Goal: Transaction & Acquisition: Purchase product/service

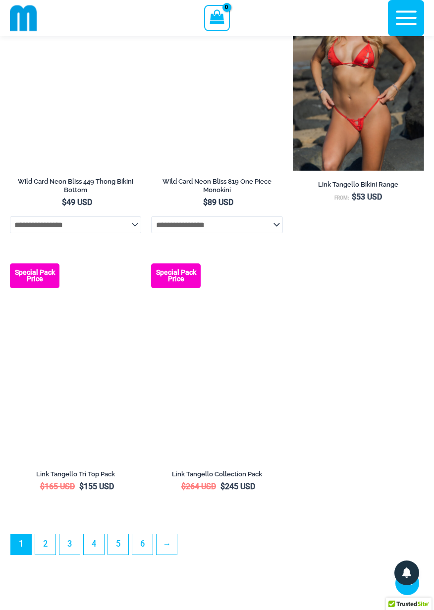
scroll to position [2945, 0]
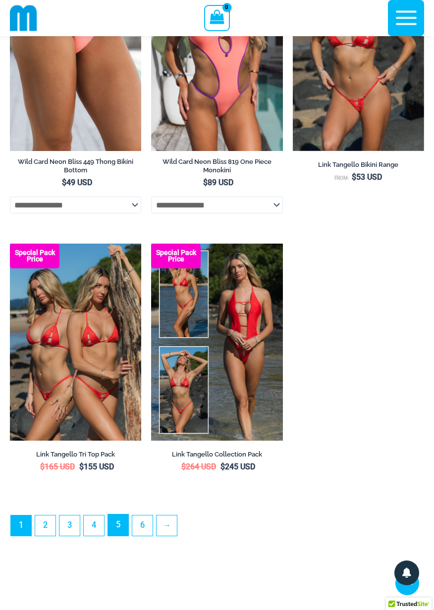
click at [124, 536] on link "5" at bounding box center [118, 525] width 20 height 21
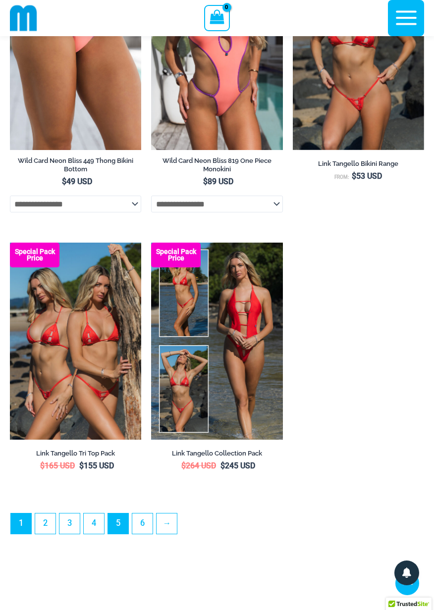
scroll to position [2963, 0]
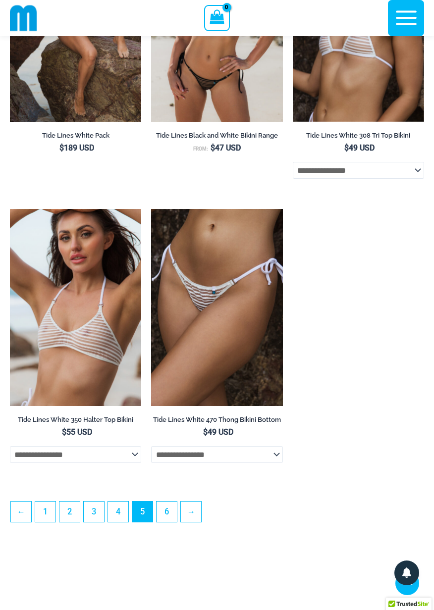
scroll to position [2736, 0]
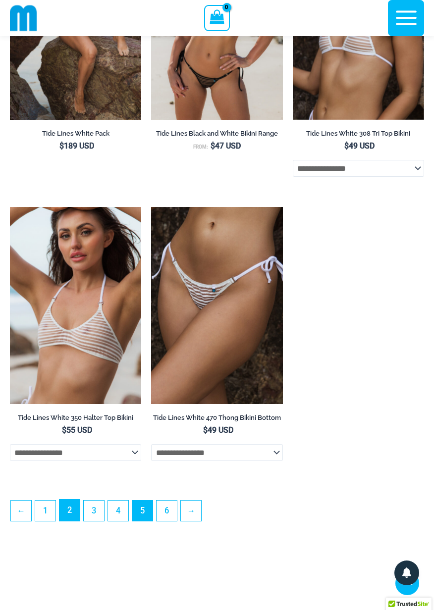
click at [73, 521] on link "2" at bounding box center [69, 510] width 20 height 21
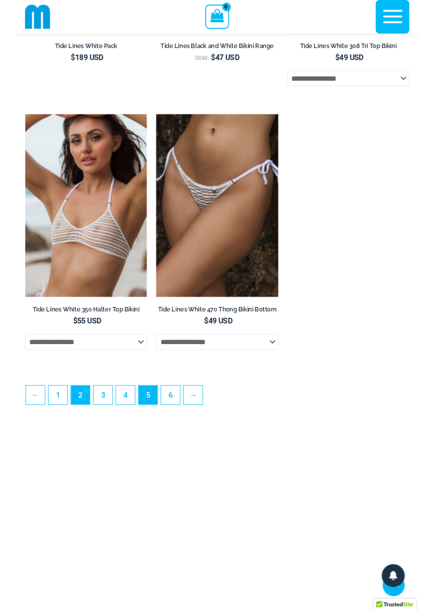
scroll to position [2831, 0]
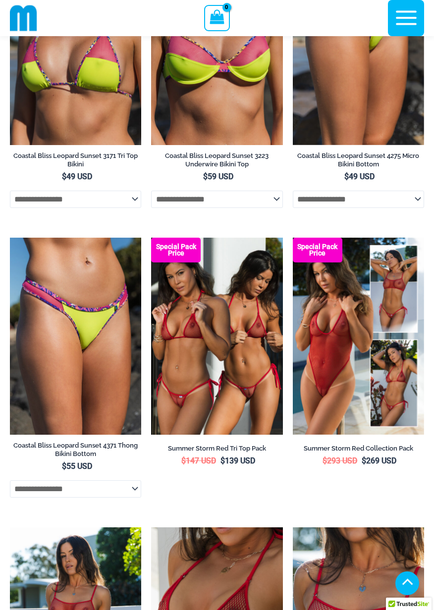
scroll to position [756, 0]
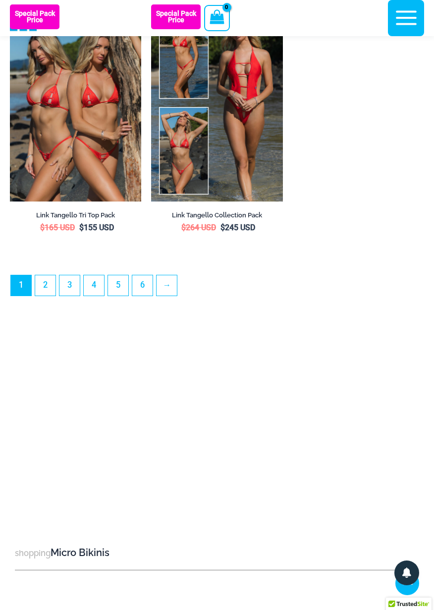
scroll to position [3202, 0]
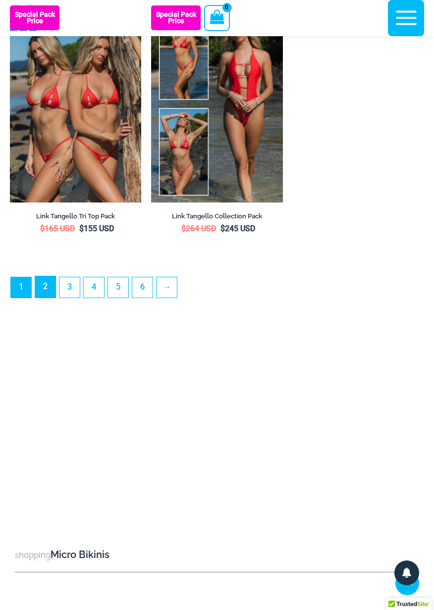
click at [52, 298] on link "2" at bounding box center [45, 286] width 20 height 21
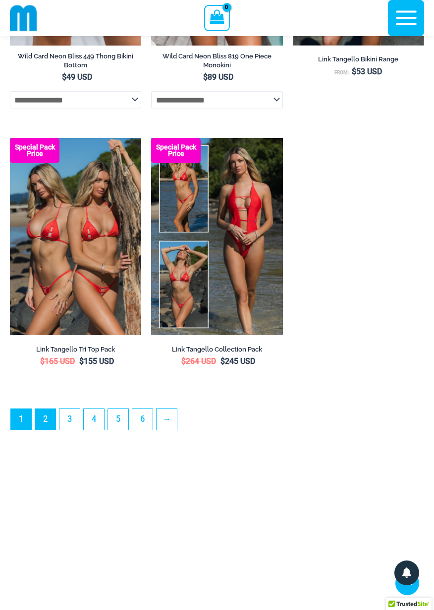
scroll to position [3069, 0]
click at [174, 429] on link "→" at bounding box center [167, 419] width 21 height 21
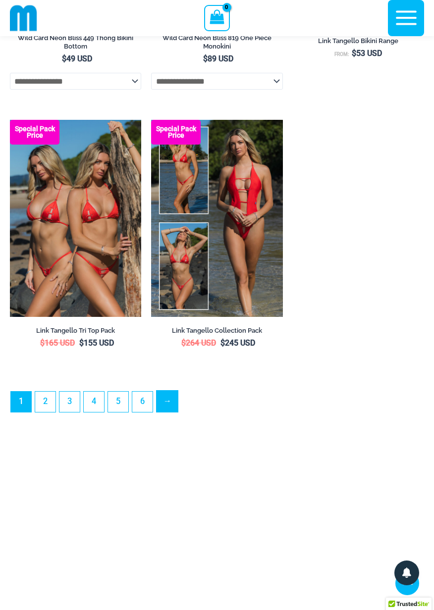
scroll to position [3117, 0]
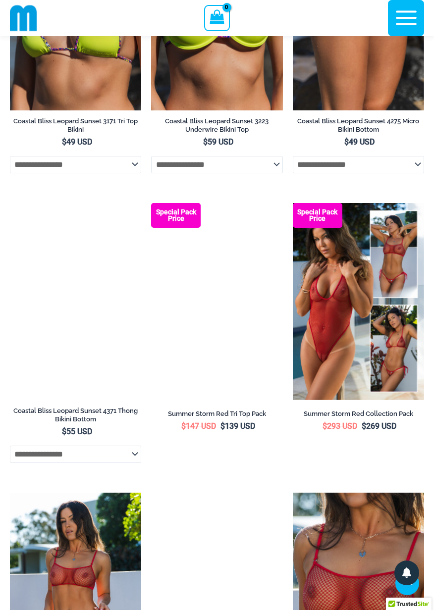
scroll to position [758, 0]
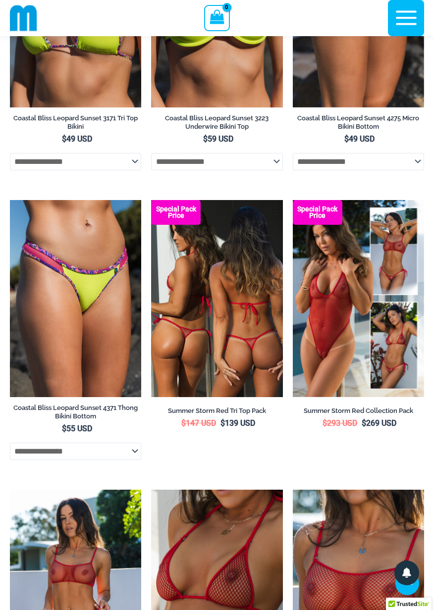
click at [242, 329] on img at bounding box center [216, 298] width 131 height 197
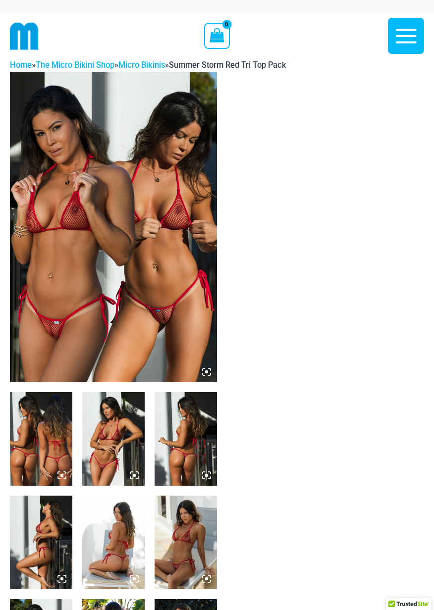
click at [210, 375] on icon at bounding box center [206, 372] width 9 height 9
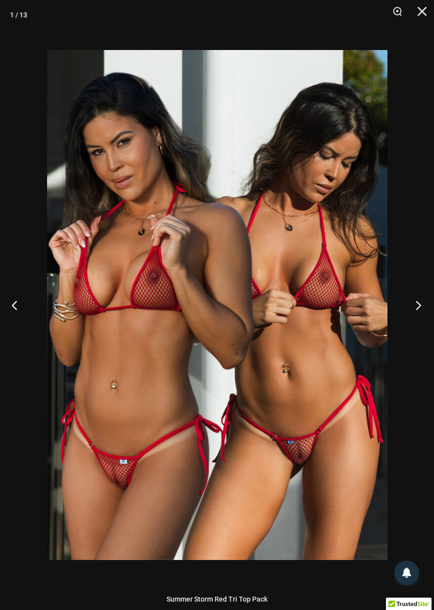
click at [419, 313] on button "Next" at bounding box center [415, 305] width 37 height 50
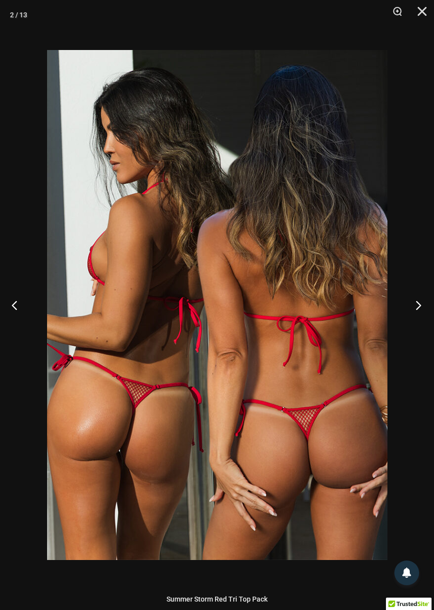
click at [418, 306] on button "Next" at bounding box center [415, 305] width 37 height 50
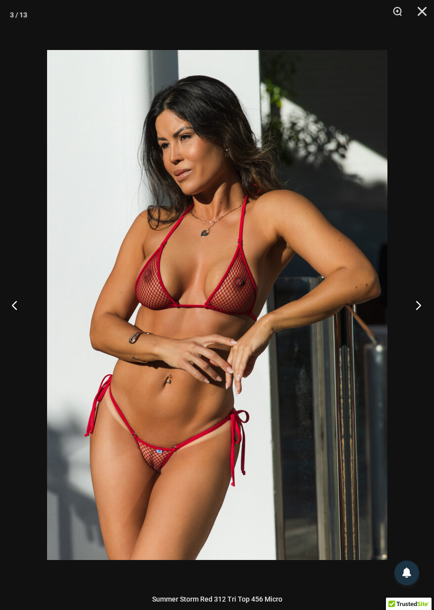
click at [419, 314] on button "Next" at bounding box center [415, 305] width 37 height 50
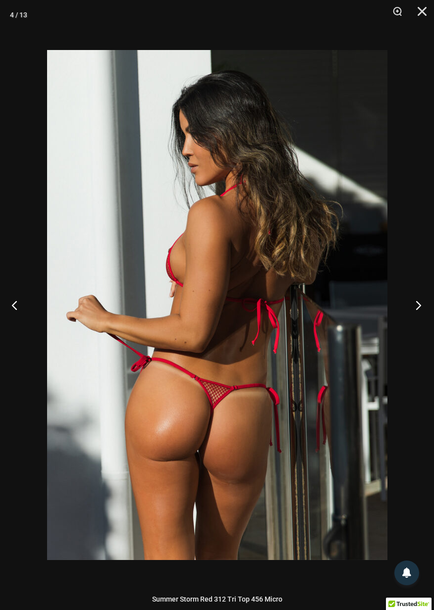
click at [420, 316] on button "Next" at bounding box center [415, 305] width 37 height 50
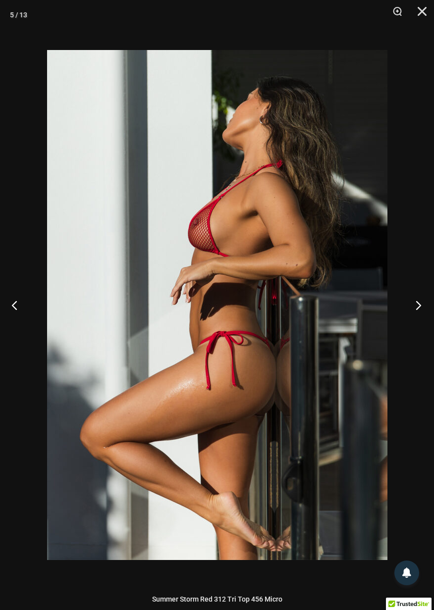
click at [419, 310] on button "Next" at bounding box center [415, 305] width 37 height 50
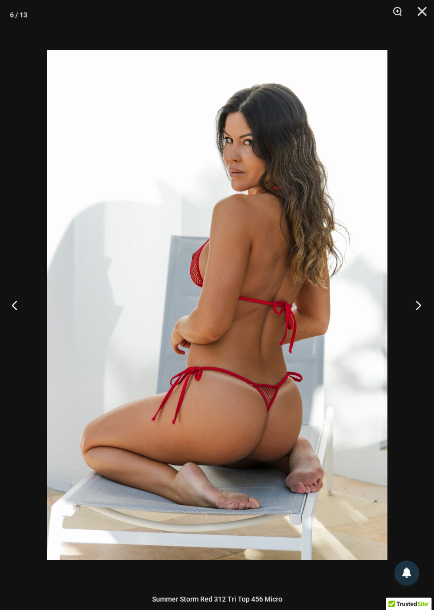
click at [420, 305] on button "Next" at bounding box center [415, 305] width 37 height 50
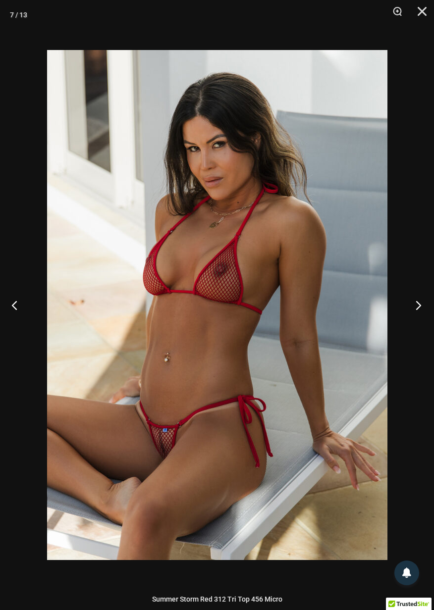
click at [419, 311] on button "Next" at bounding box center [415, 305] width 37 height 50
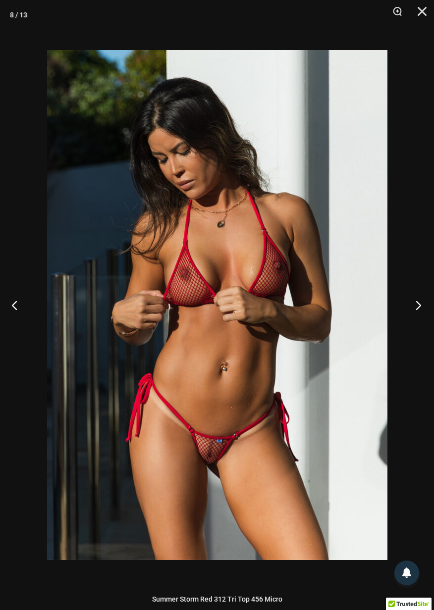
click at [418, 305] on button "Next" at bounding box center [415, 305] width 37 height 50
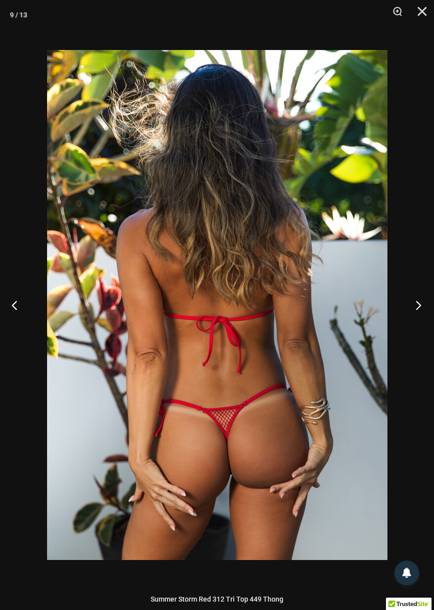
click at [419, 310] on button "Next" at bounding box center [415, 305] width 37 height 50
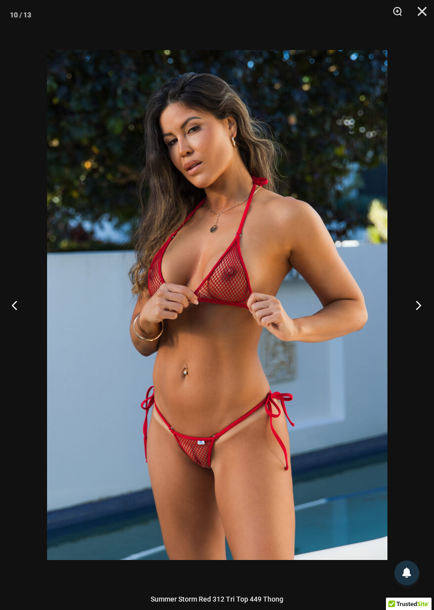
click at [421, 306] on button "Next" at bounding box center [415, 305] width 37 height 50
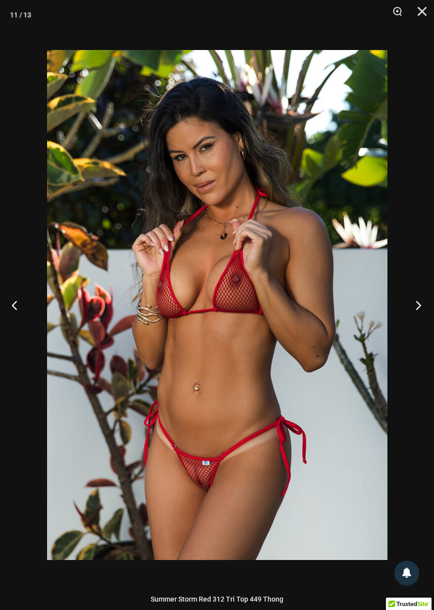
click at [420, 309] on button "Next" at bounding box center [415, 305] width 37 height 50
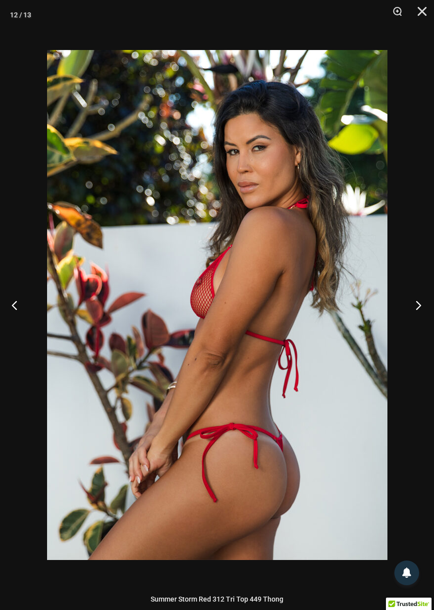
click at [420, 311] on button "Next" at bounding box center [415, 305] width 37 height 50
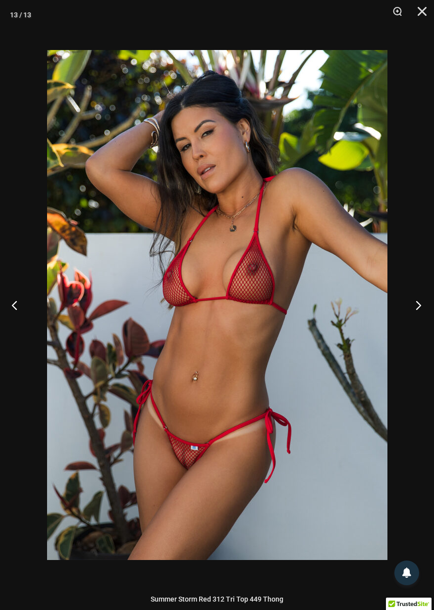
click at [419, 308] on button "Next" at bounding box center [415, 305] width 37 height 50
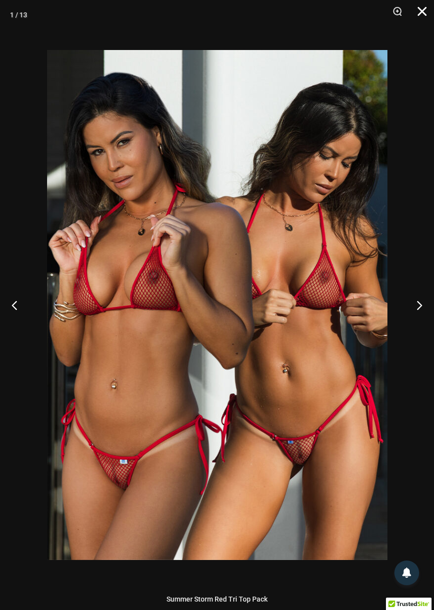
click at [427, 5] on button "Close" at bounding box center [418, 15] width 25 height 30
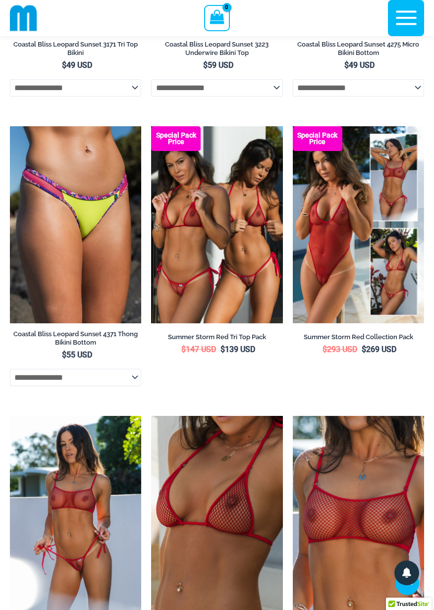
scroll to position [868, 0]
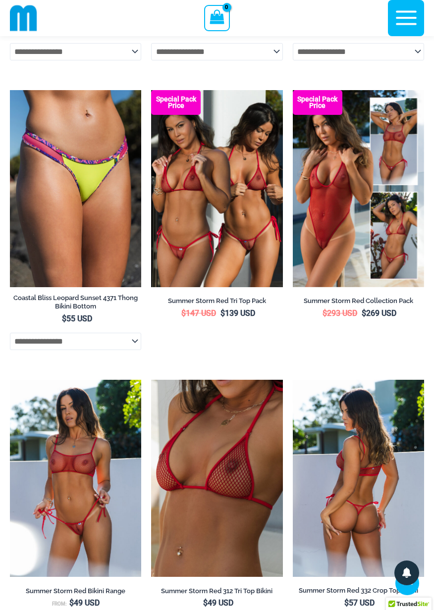
click at [371, 482] on img at bounding box center [358, 478] width 131 height 197
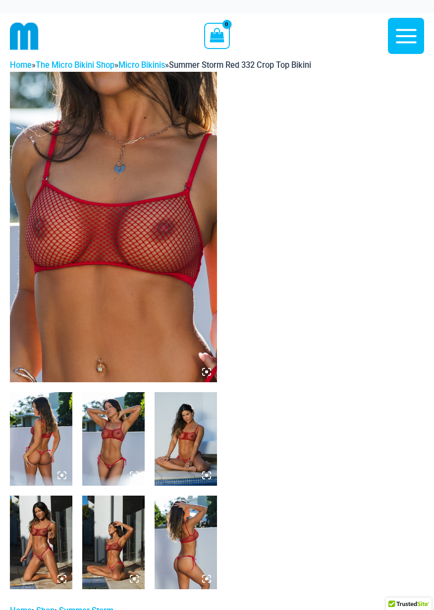
click at [209, 371] on icon at bounding box center [206, 372] width 9 height 9
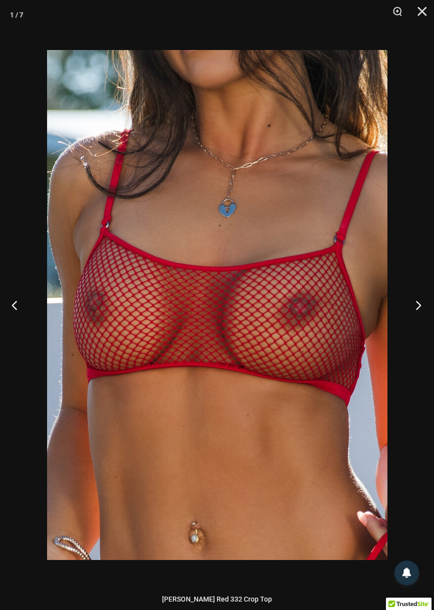
click at [424, 309] on button "Next" at bounding box center [415, 305] width 37 height 50
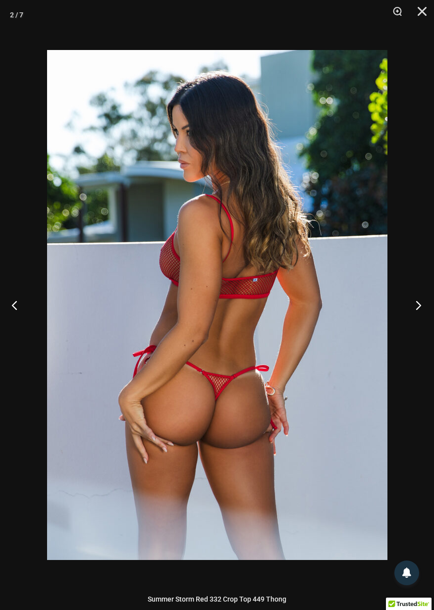
click at [418, 305] on button "Next" at bounding box center [415, 305] width 37 height 50
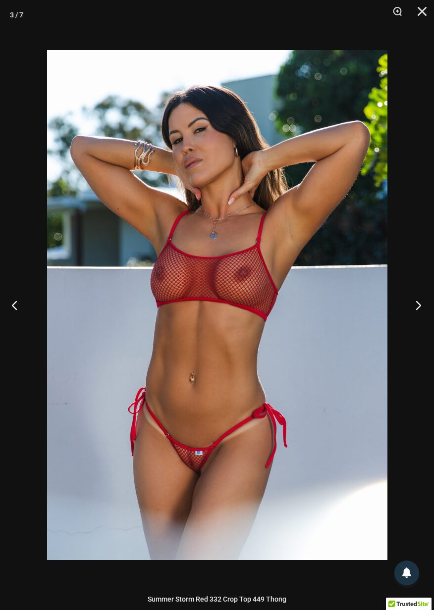
click at [418, 311] on button "Next" at bounding box center [415, 305] width 37 height 50
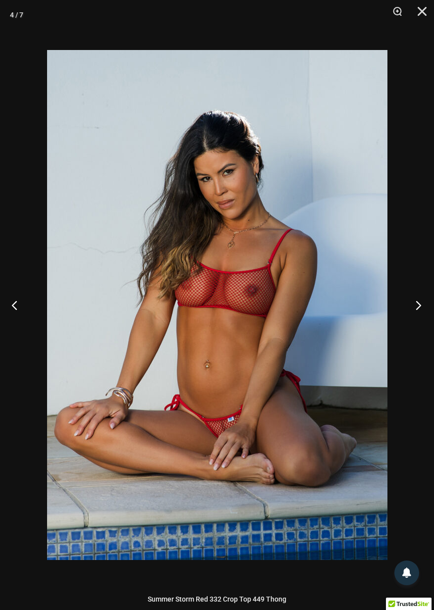
click at [422, 306] on button "Next" at bounding box center [415, 305] width 37 height 50
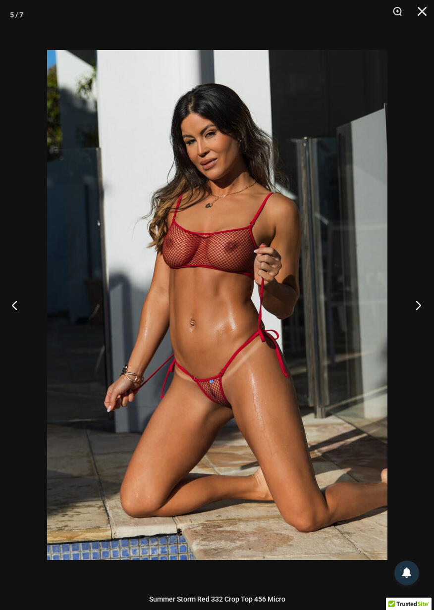
click at [418, 305] on button "Next" at bounding box center [415, 305] width 37 height 50
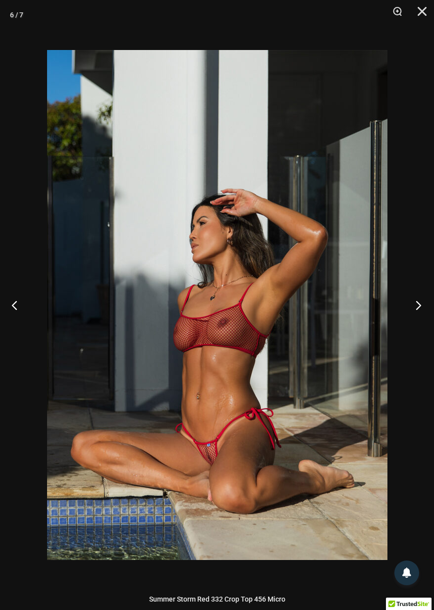
click at [416, 314] on button "Next" at bounding box center [415, 305] width 37 height 50
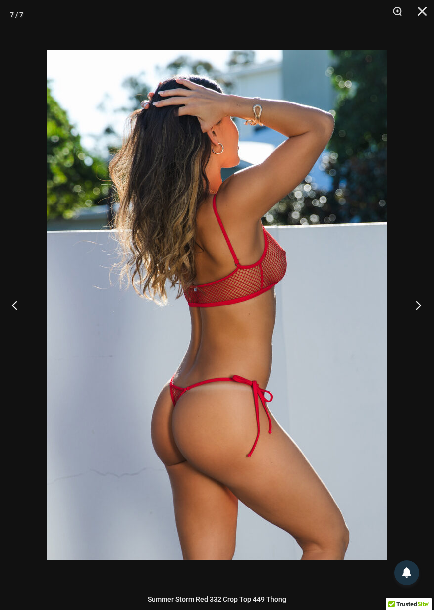
click at [418, 308] on button "Next" at bounding box center [415, 305] width 37 height 50
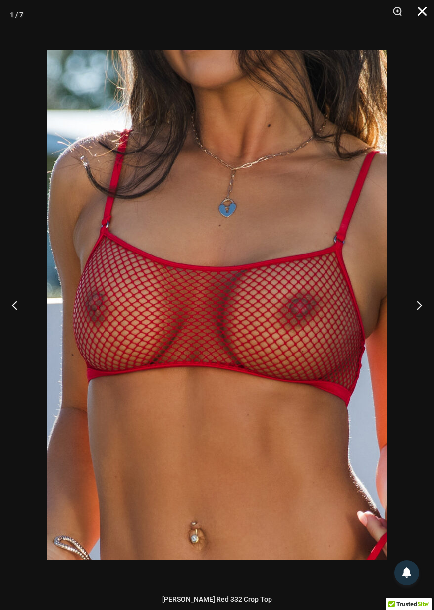
click at [421, 12] on button "Close" at bounding box center [418, 15] width 25 height 30
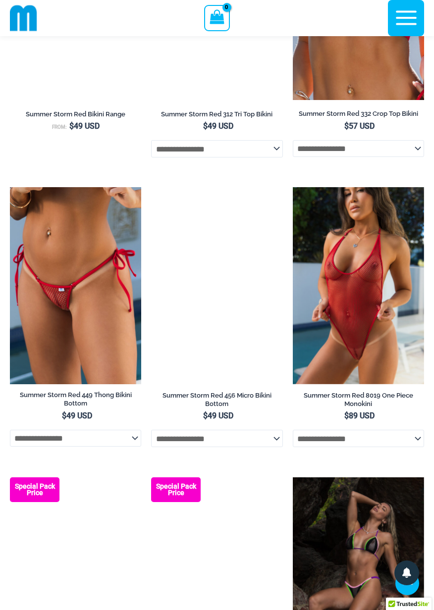
scroll to position [1343, 0]
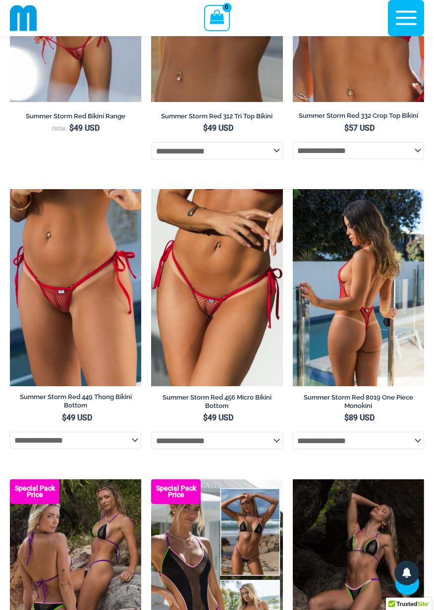
click at [371, 314] on img at bounding box center [358, 287] width 131 height 197
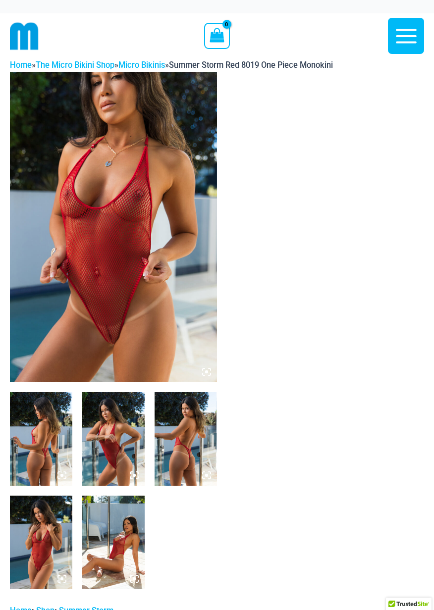
click at [208, 374] on icon at bounding box center [206, 372] width 9 height 9
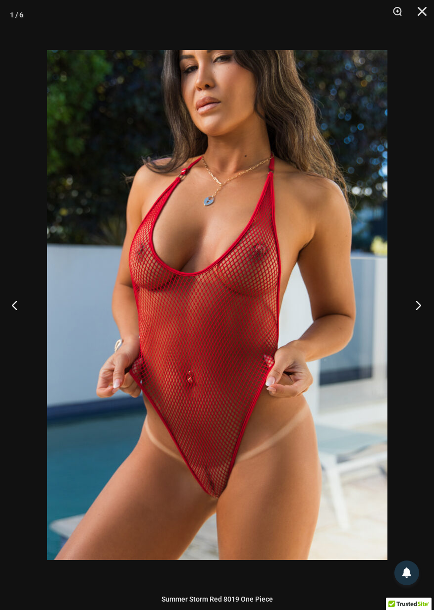
click at [419, 306] on button "Next" at bounding box center [415, 305] width 37 height 50
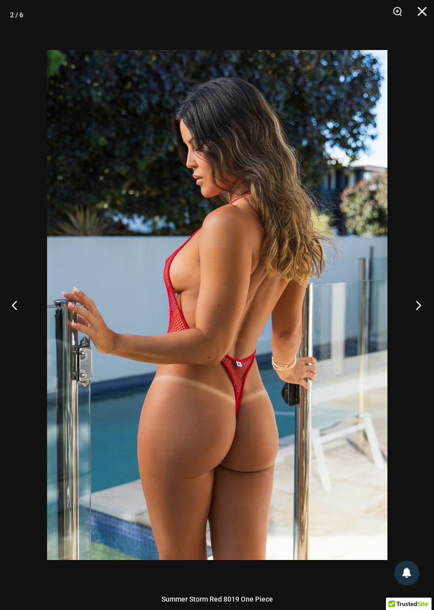
click at [421, 312] on button "Next" at bounding box center [415, 305] width 37 height 50
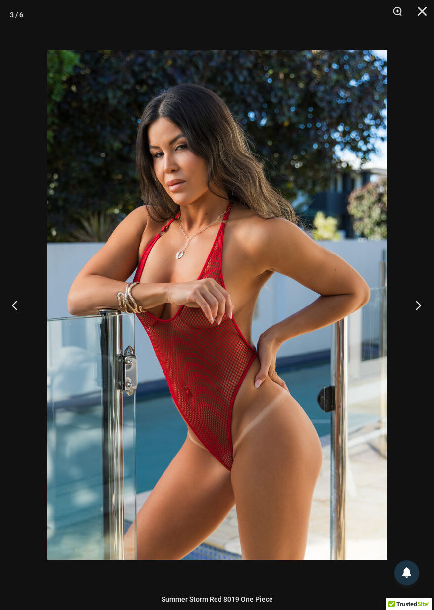
click at [422, 307] on button "Next" at bounding box center [415, 305] width 37 height 50
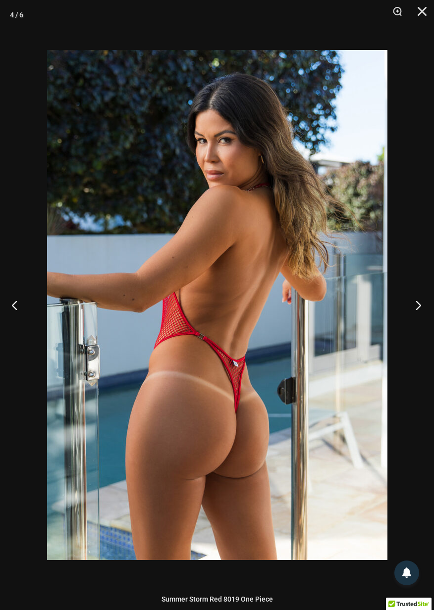
click at [420, 309] on button "Next" at bounding box center [415, 305] width 37 height 50
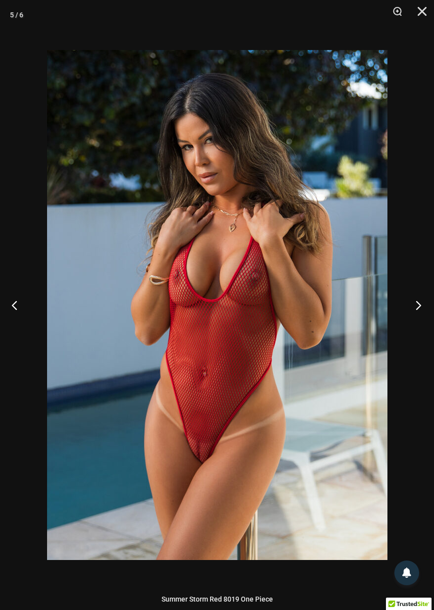
click at [423, 307] on button "Next" at bounding box center [415, 305] width 37 height 50
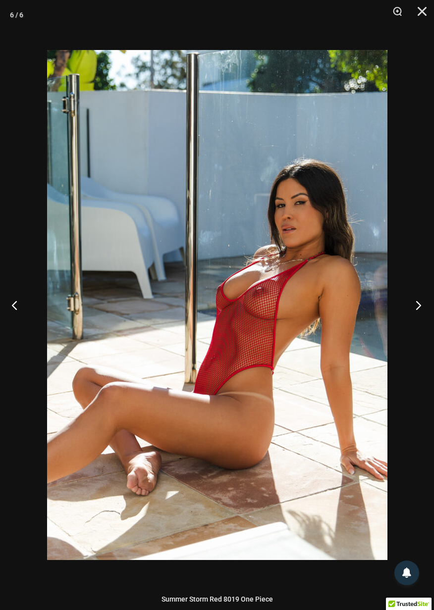
click at [424, 309] on button "Next" at bounding box center [415, 305] width 37 height 50
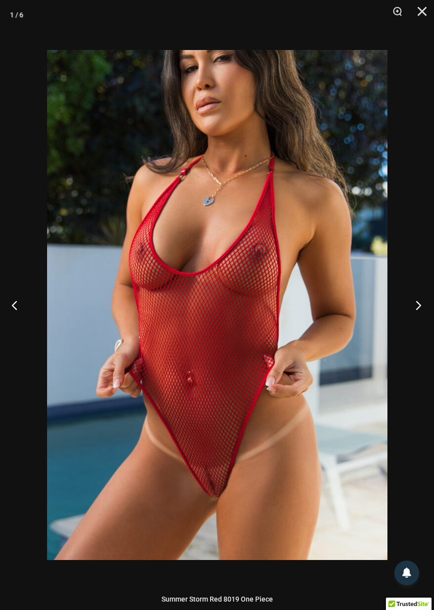
click at [419, 312] on button "Next" at bounding box center [415, 305] width 37 height 50
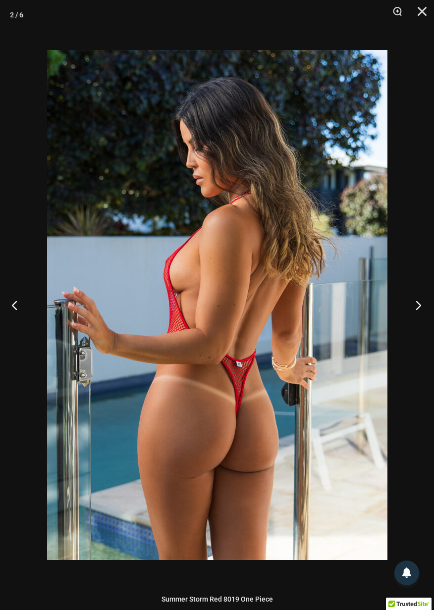
click at [424, 313] on button "Next" at bounding box center [415, 305] width 37 height 50
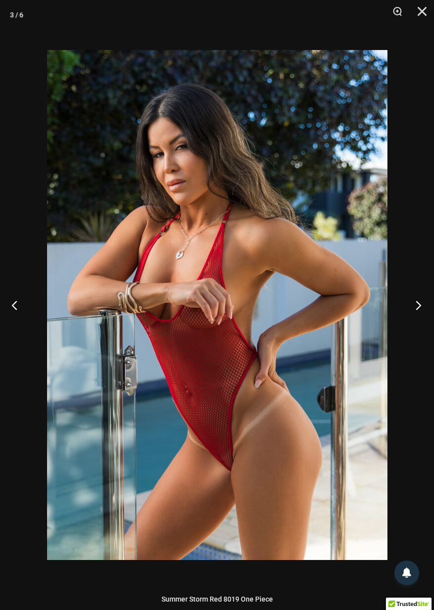
click at [419, 312] on button "Next" at bounding box center [415, 305] width 37 height 50
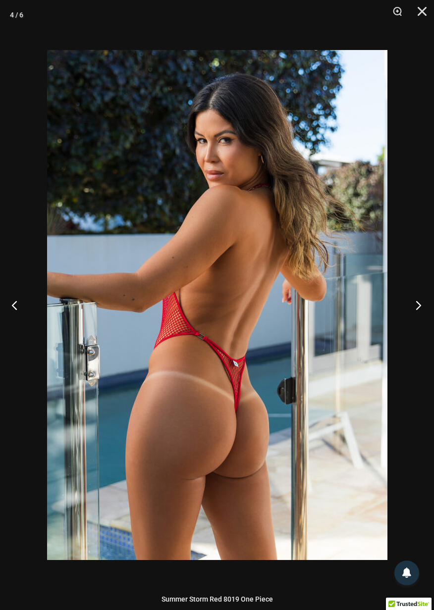
click at [419, 309] on button "Next" at bounding box center [415, 305] width 37 height 50
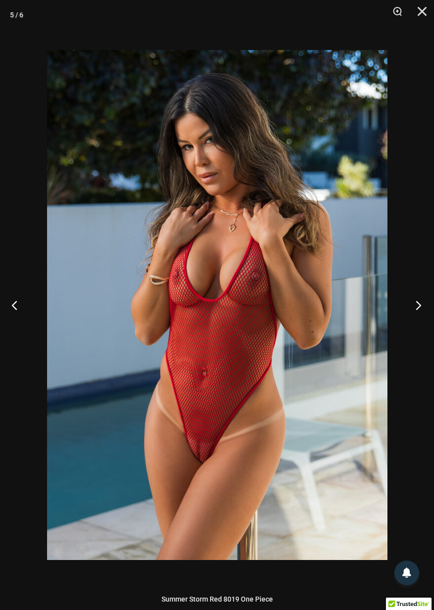
click at [421, 307] on button "Next" at bounding box center [415, 305] width 37 height 50
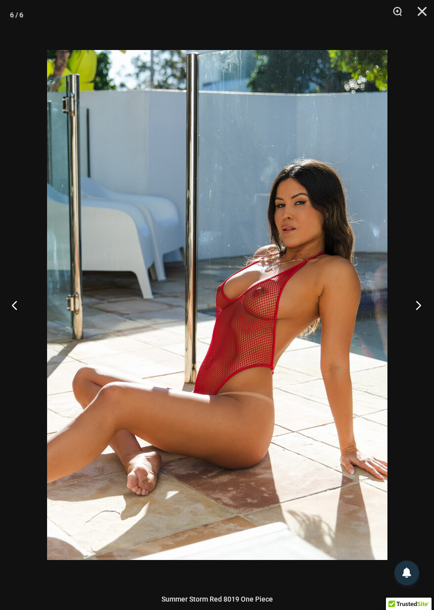
click at [425, 306] on button "Next" at bounding box center [415, 305] width 37 height 50
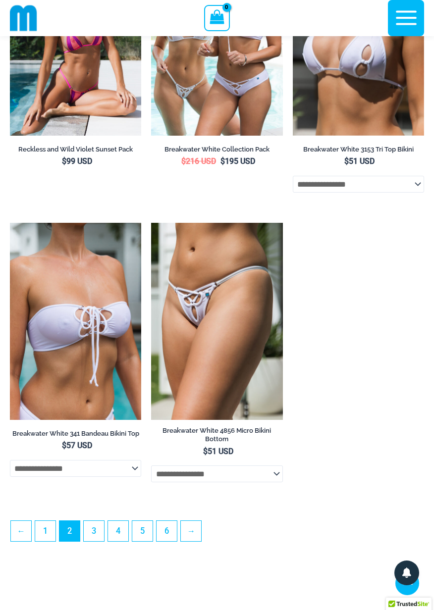
scroll to position [2732, 0]
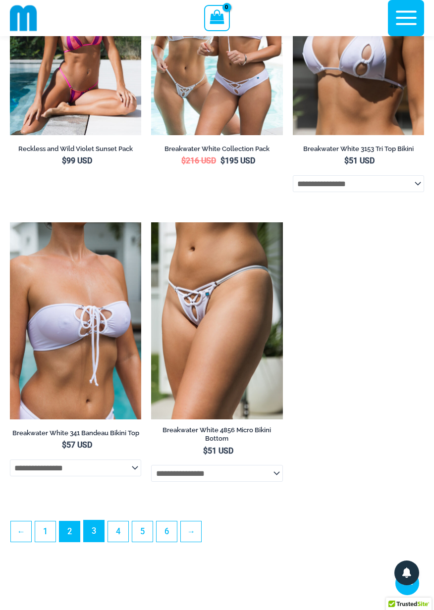
click at [101, 542] on link "3" at bounding box center [94, 531] width 20 height 21
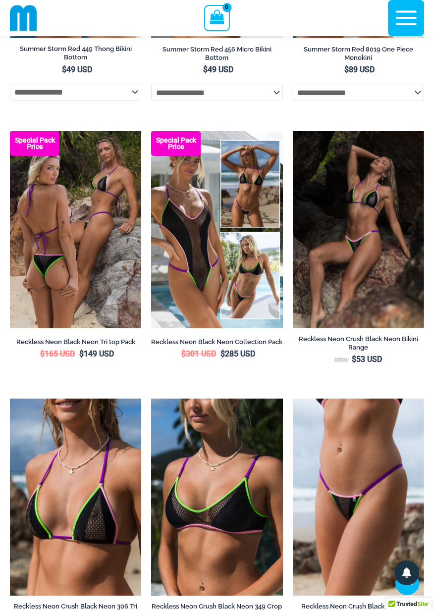
scroll to position [1686, 0]
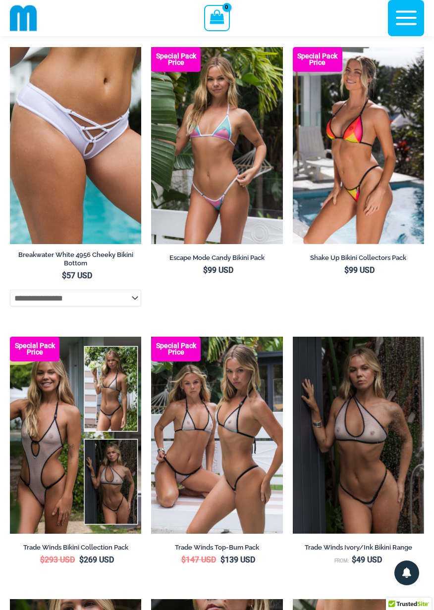
scroll to position [51, 0]
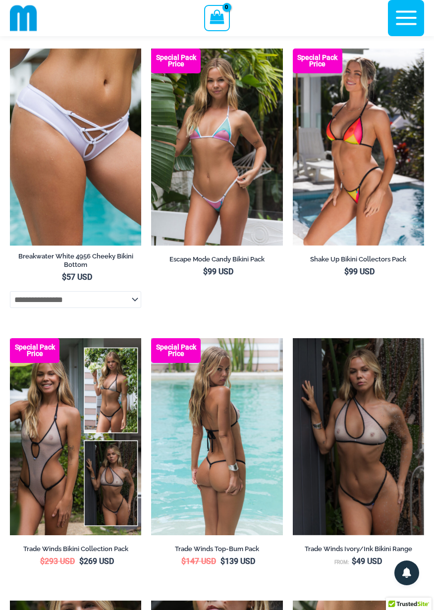
click at [237, 433] on img at bounding box center [216, 436] width 131 height 197
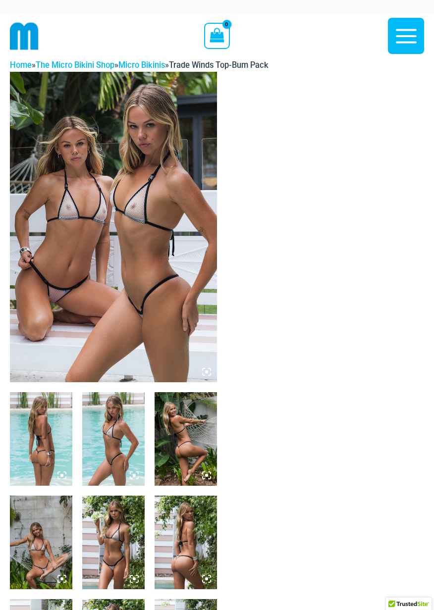
click at [210, 375] on icon at bounding box center [206, 372] width 9 height 9
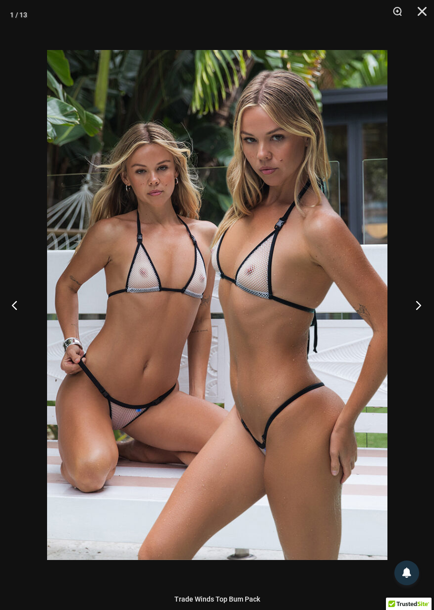
click at [415, 316] on button "Next" at bounding box center [415, 305] width 37 height 50
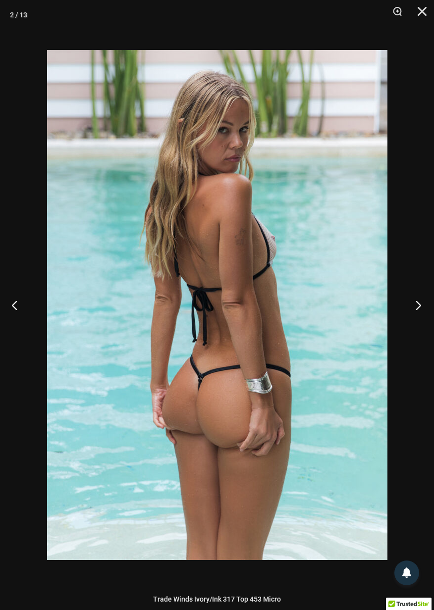
click at [420, 310] on button "Next" at bounding box center [415, 305] width 37 height 50
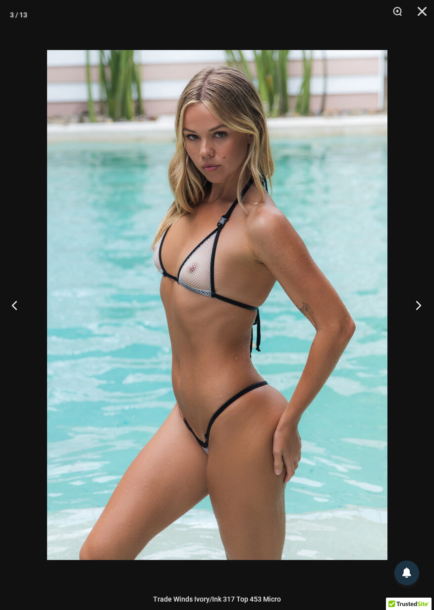
click at [421, 308] on button "Next" at bounding box center [415, 305] width 37 height 50
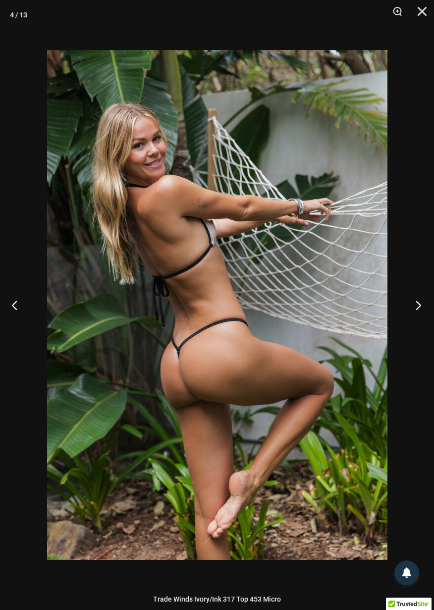
click at [420, 308] on button "Next" at bounding box center [415, 305] width 37 height 50
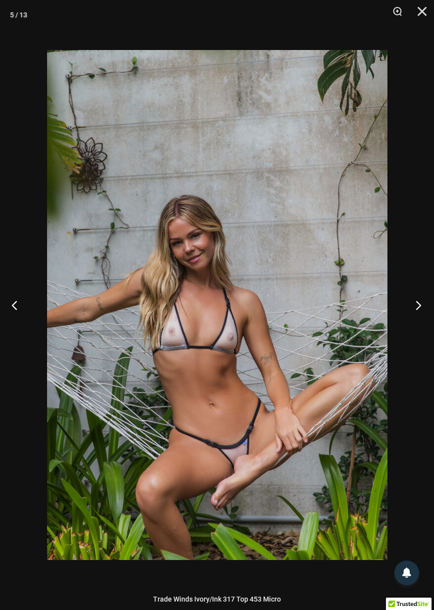
click at [420, 310] on button "Next" at bounding box center [415, 305] width 37 height 50
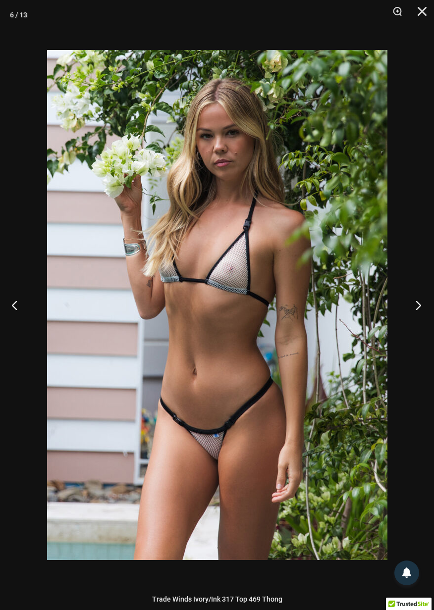
click at [419, 312] on button "Next" at bounding box center [415, 305] width 37 height 50
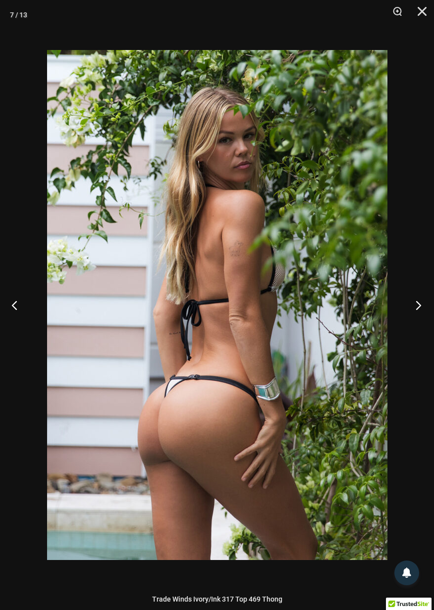
click at [420, 311] on button "Next" at bounding box center [415, 305] width 37 height 50
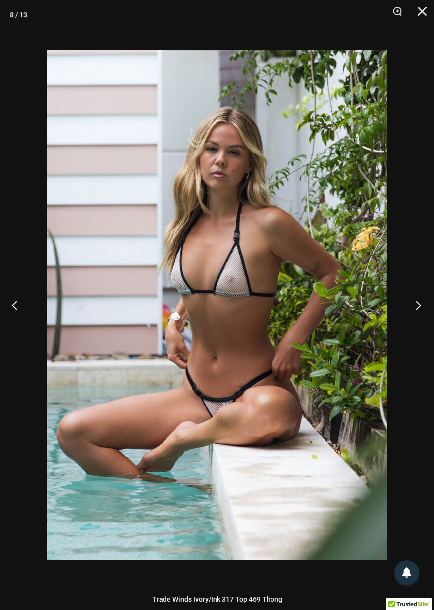
click at [419, 309] on button "Next" at bounding box center [415, 305] width 37 height 50
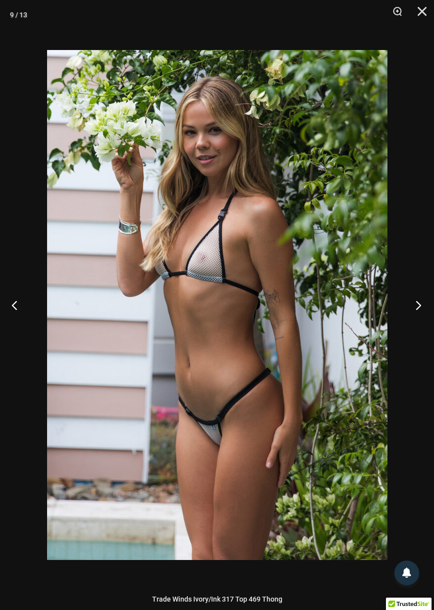
click at [420, 309] on button "Next" at bounding box center [415, 305] width 37 height 50
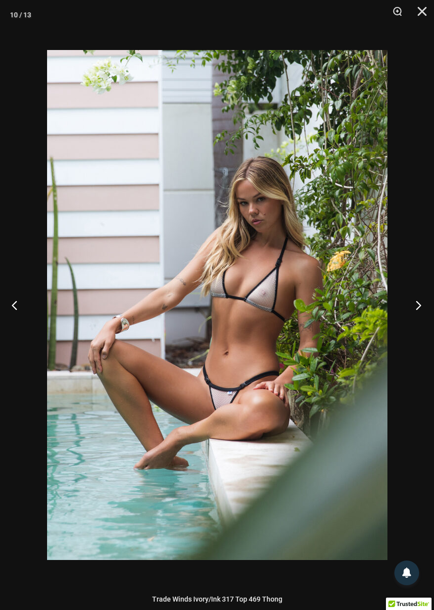
click at [420, 310] on button "Next" at bounding box center [415, 305] width 37 height 50
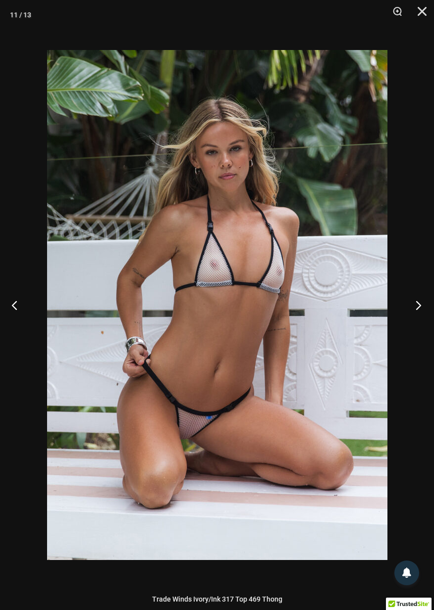
click at [420, 309] on button "Next" at bounding box center [415, 305] width 37 height 50
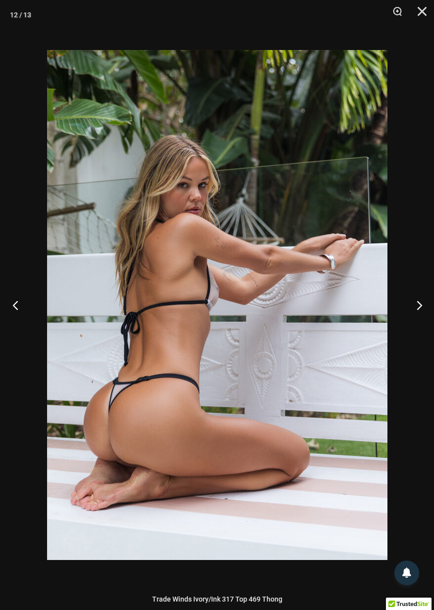
click at [27, 306] on button "Previous" at bounding box center [18, 305] width 37 height 50
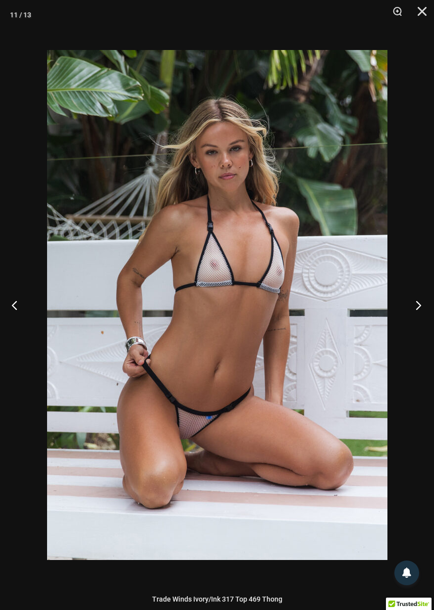
click at [421, 306] on button "Next" at bounding box center [415, 305] width 37 height 50
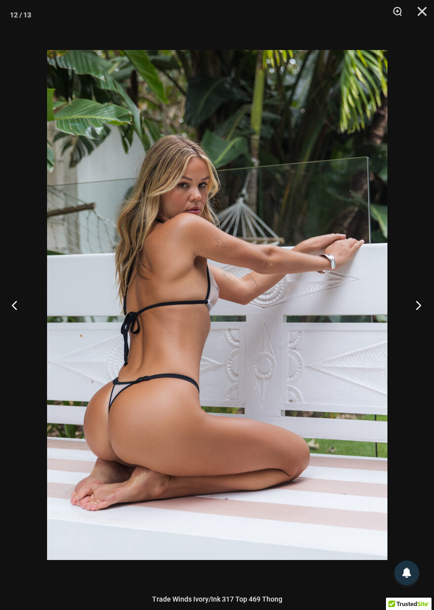
click at [419, 305] on button "Next" at bounding box center [415, 305] width 37 height 50
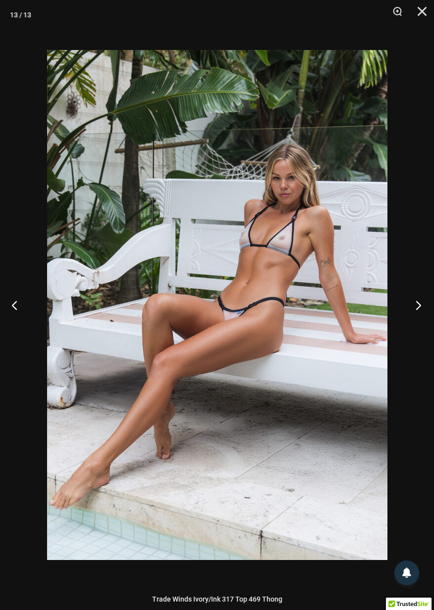
click at [419, 310] on button "Next" at bounding box center [415, 305] width 37 height 50
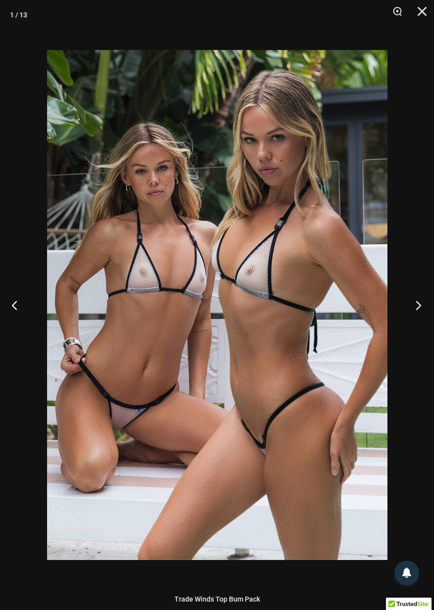
click at [426, 304] on button "Next" at bounding box center [415, 305] width 37 height 50
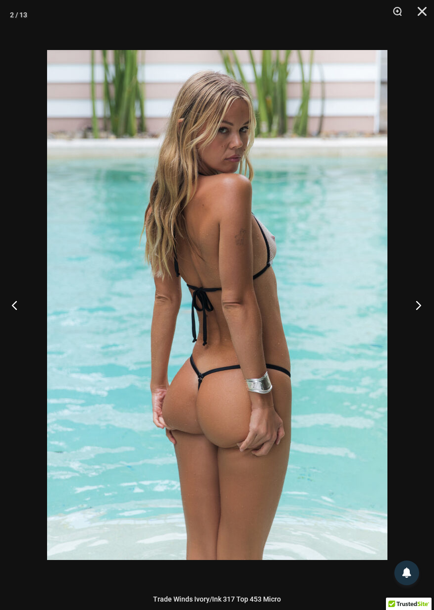
click at [427, 305] on button "Next" at bounding box center [415, 305] width 37 height 50
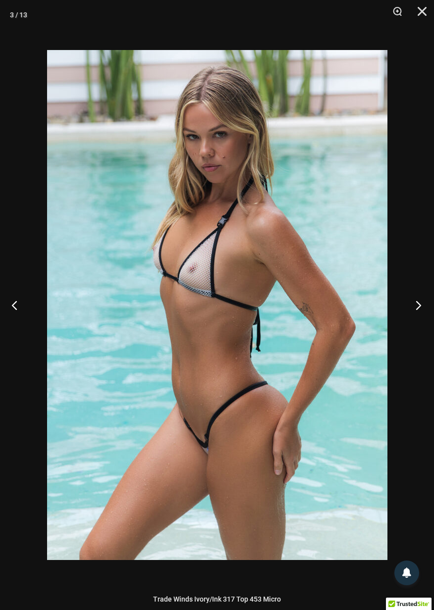
click at [420, 308] on button "Next" at bounding box center [415, 305] width 37 height 50
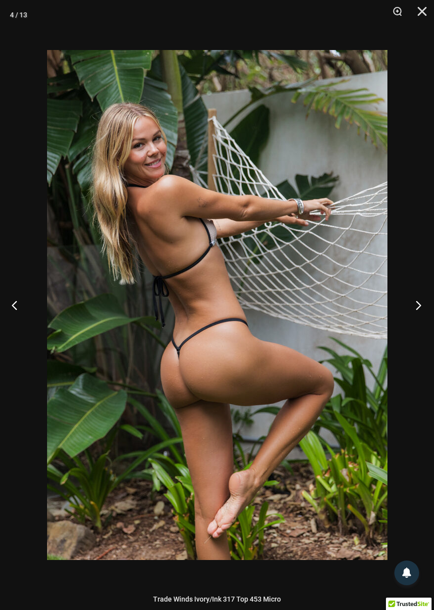
click at [426, 306] on button "Next" at bounding box center [415, 305] width 37 height 50
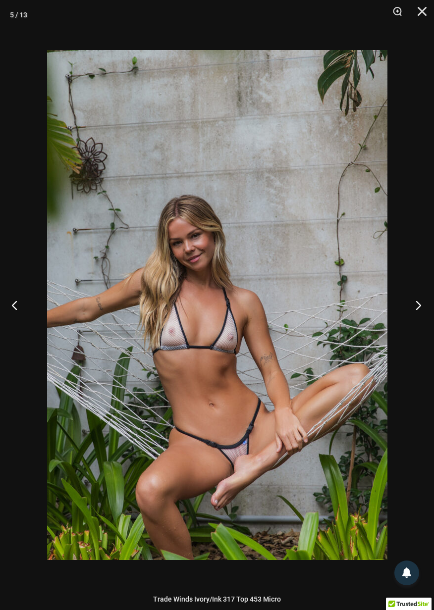
click at [420, 311] on button "Next" at bounding box center [415, 305] width 37 height 50
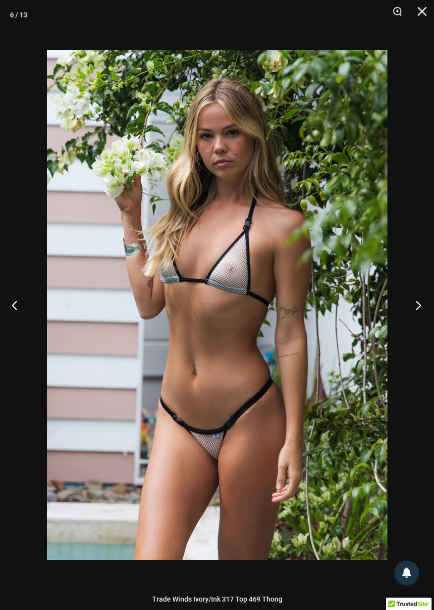
click at [420, 314] on button "Next" at bounding box center [415, 305] width 37 height 50
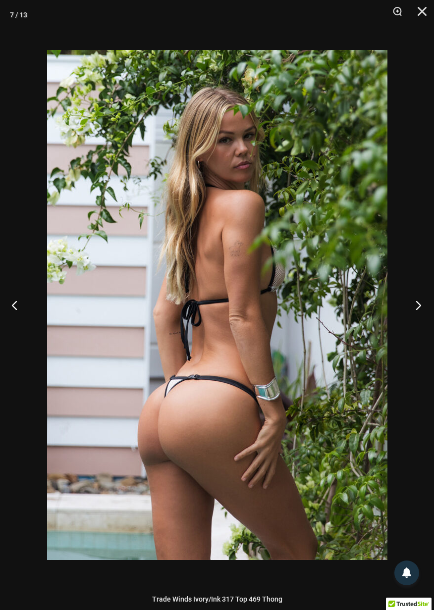
click at [422, 308] on button "Next" at bounding box center [415, 305] width 37 height 50
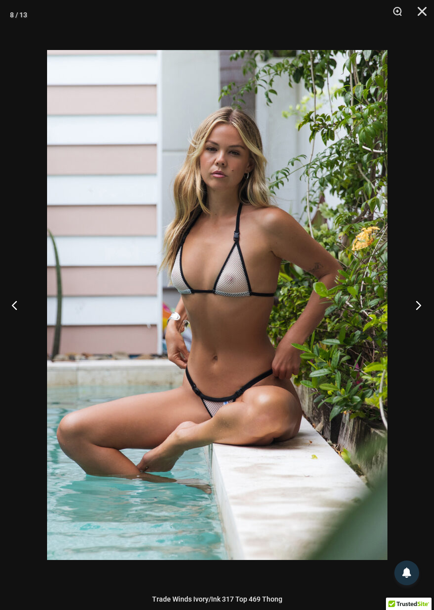
click at [423, 314] on button "Next" at bounding box center [415, 305] width 37 height 50
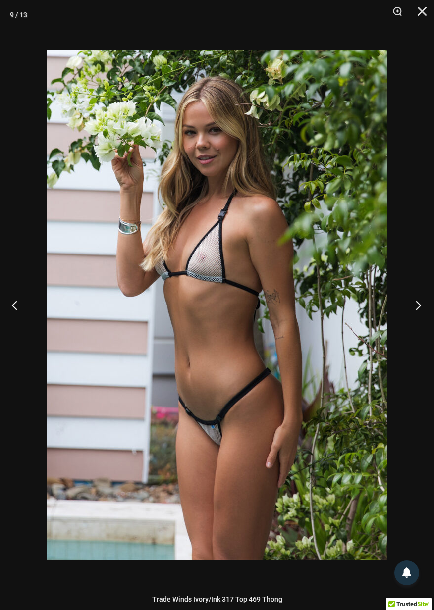
click at [426, 314] on button "Next" at bounding box center [415, 305] width 37 height 50
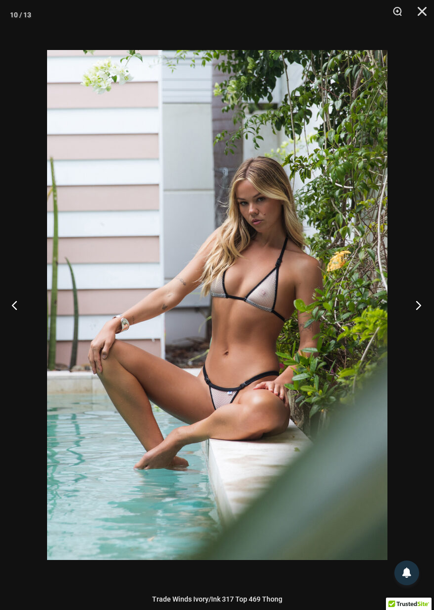
click at [426, 314] on button "Next" at bounding box center [415, 305] width 37 height 50
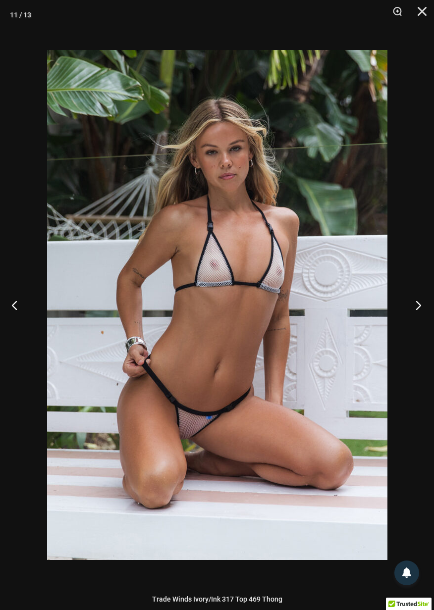
click at [423, 318] on button "Next" at bounding box center [415, 305] width 37 height 50
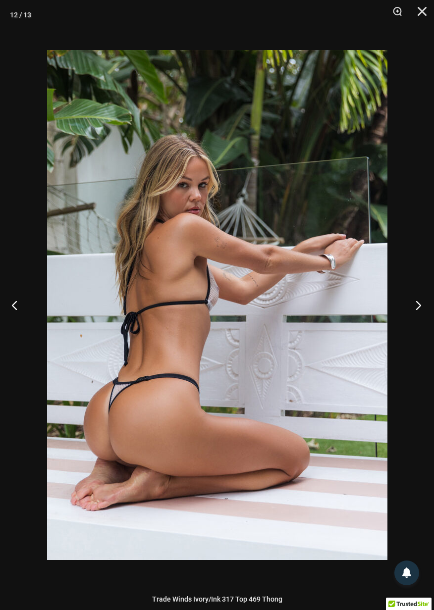
click at [426, 312] on button "Next" at bounding box center [415, 305] width 37 height 50
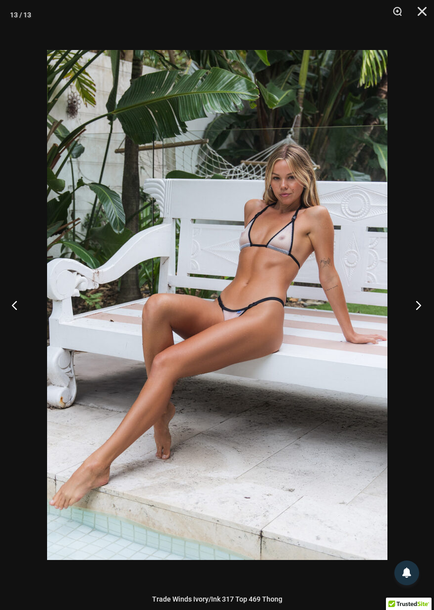
click at [426, 313] on button "Next" at bounding box center [415, 305] width 37 height 50
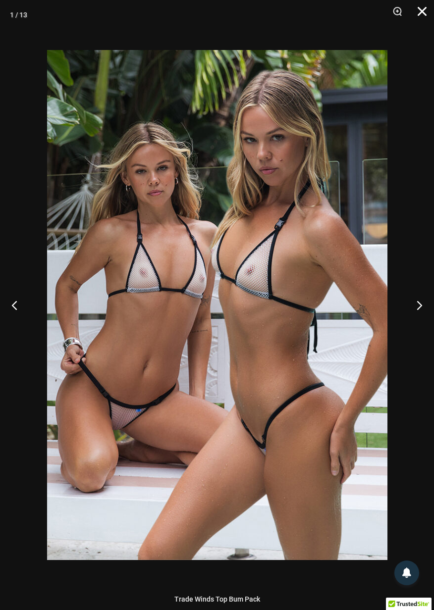
click at [423, 12] on button "Close" at bounding box center [418, 15] width 25 height 30
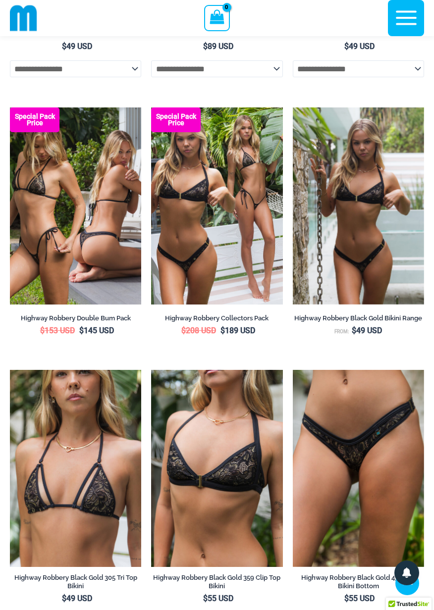
scroll to position [1123, 0]
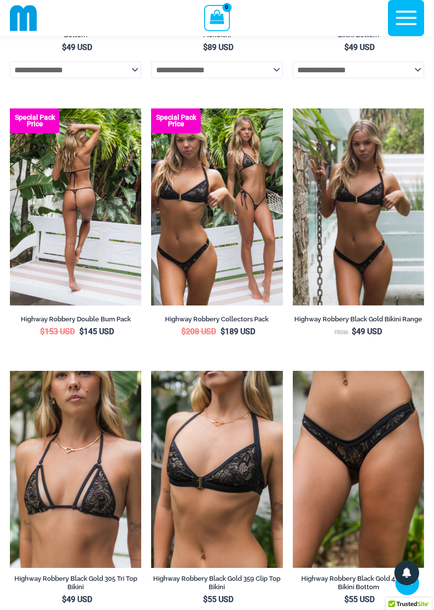
click at [91, 203] on img at bounding box center [75, 206] width 131 height 197
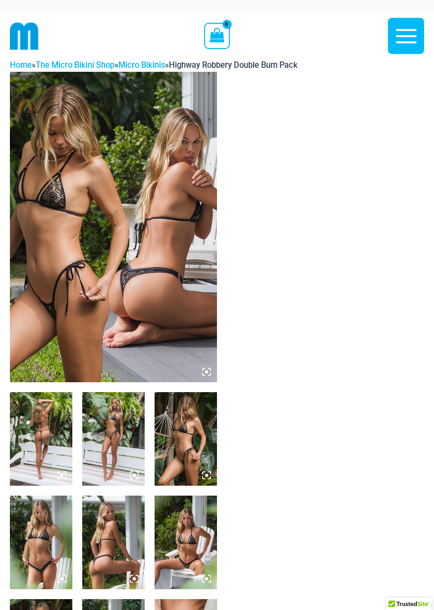
click at [211, 370] on icon at bounding box center [210, 370] width 2 height 2
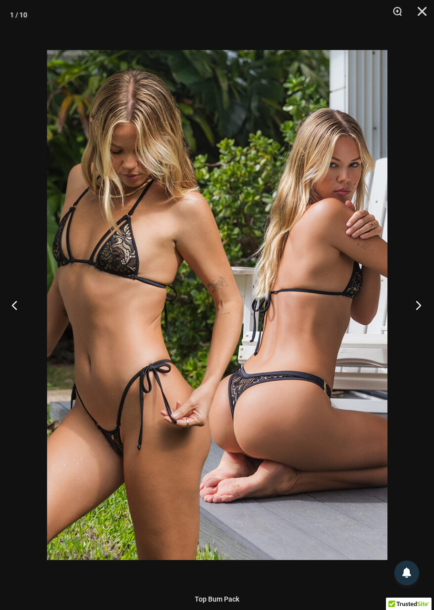
click at [423, 309] on button "Next" at bounding box center [415, 305] width 37 height 50
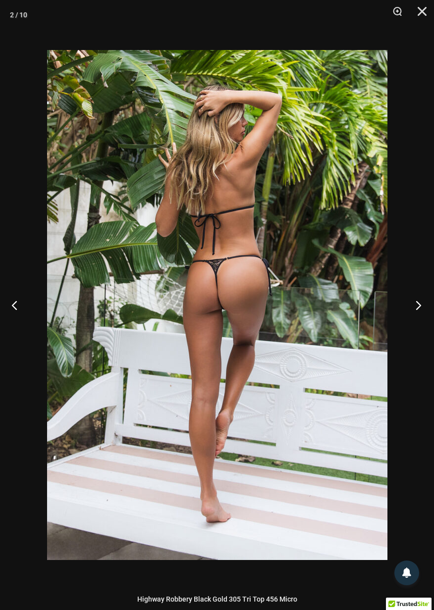
click at [416, 316] on button "Next" at bounding box center [415, 305] width 37 height 50
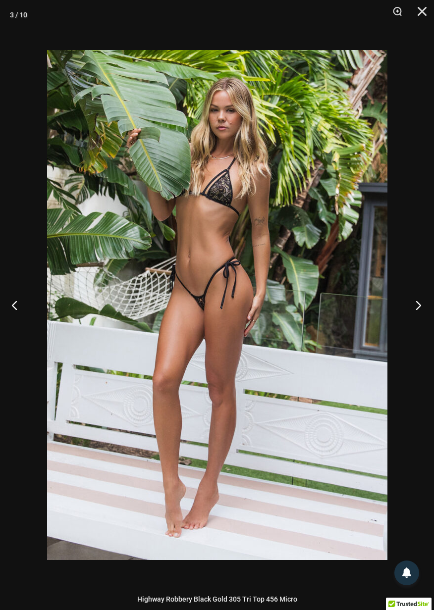
click at [420, 309] on button "Next" at bounding box center [415, 305] width 37 height 50
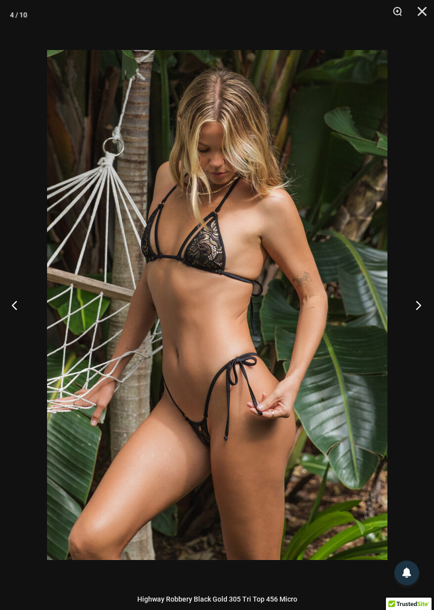
click at [420, 307] on button "Next" at bounding box center [415, 305] width 37 height 50
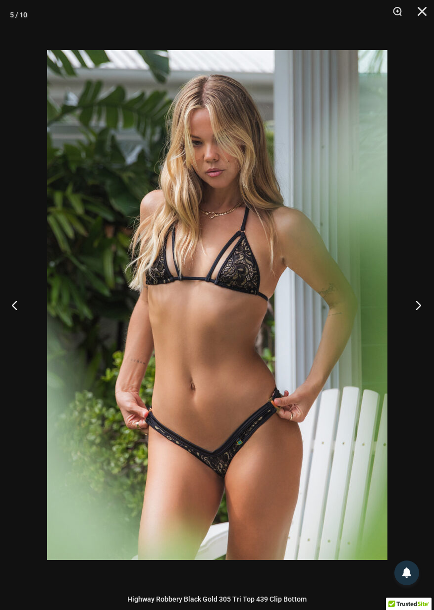
click at [420, 309] on button "Next" at bounding box center [415, 305] width 37 height 50
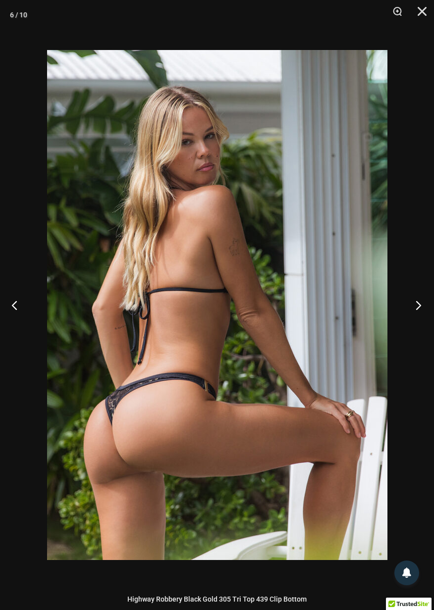
click at [416, 311] on button "Next" at bounding box center [415, 305] width 37 height 50
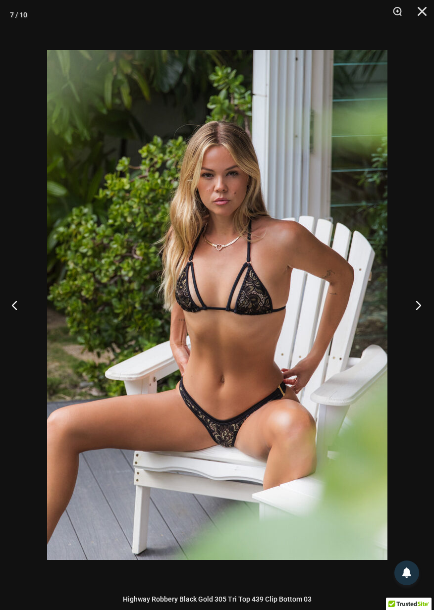
click at [418, 310] on button "Next" at bounding box center [415, 305] width 37 height 50
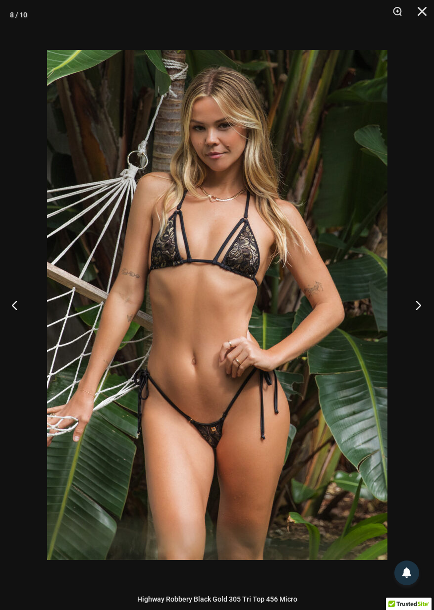
click at [420, 307] on button "Next" at bounding box center [415, 305] width 37 height 50
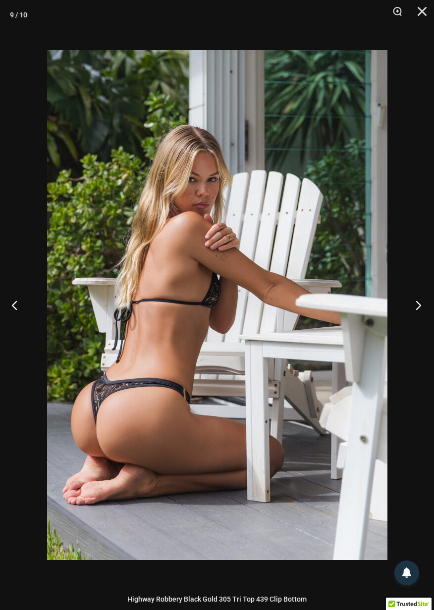
click at [418, 312] on button "Next" at bounding box center [415, 305] width 37 height 50
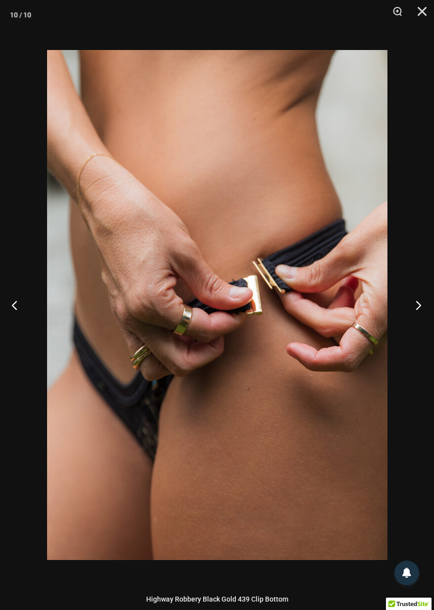
click at [417, 314] on button "Next" at bounding box center [415, 305] width 37 height 50
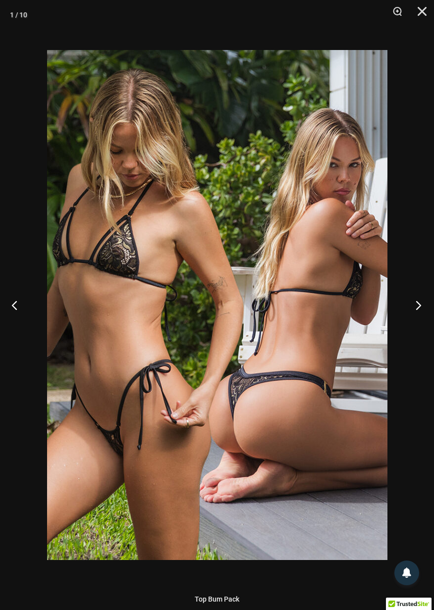
click at [420, 317] on button "Next" at bounding box center [415, 305] width 37 height 50
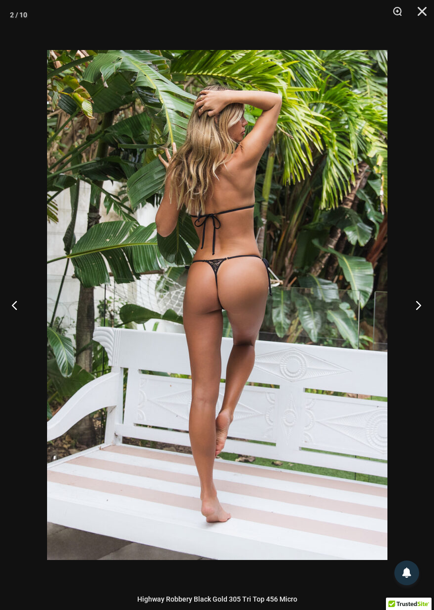
click at [419, 314] on button "Next" at bounding box center [415, 305] width 37 height 50
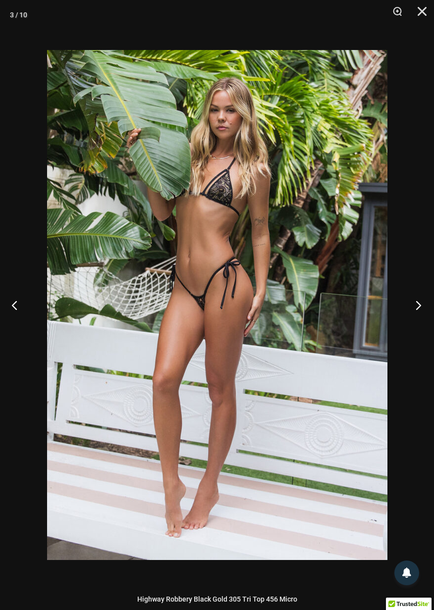
click at [420, 313] on button "Next" at bounding box center [415, 305] width 37 height 50
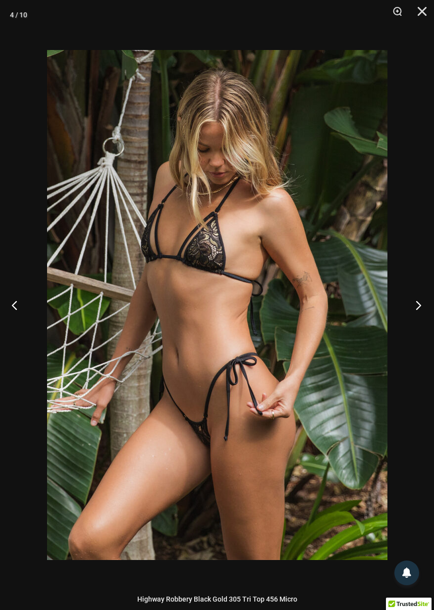
click at [423, 315] on button "Next" at bounding box center [415, 305] width 37 height 50
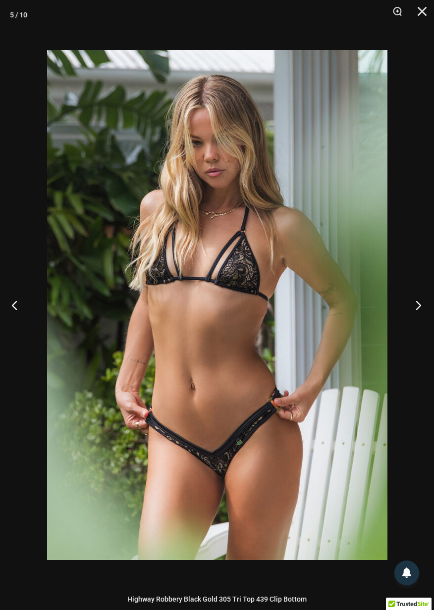
click at [421, 315] on button "Next" at bounding box center [415, 305] width 37 height 50
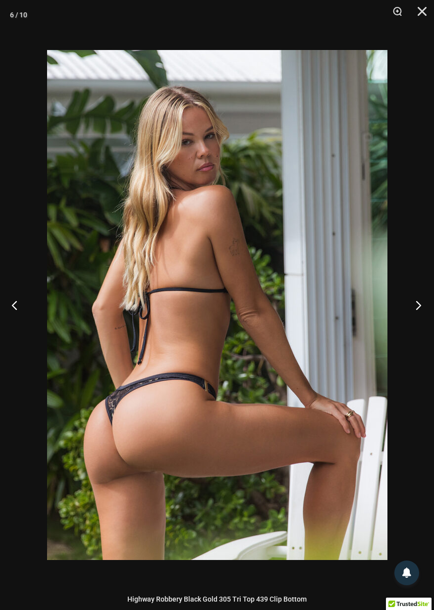
click at [420, 310] on button "Next" at bounding box center [415, 305] width 37 height 50
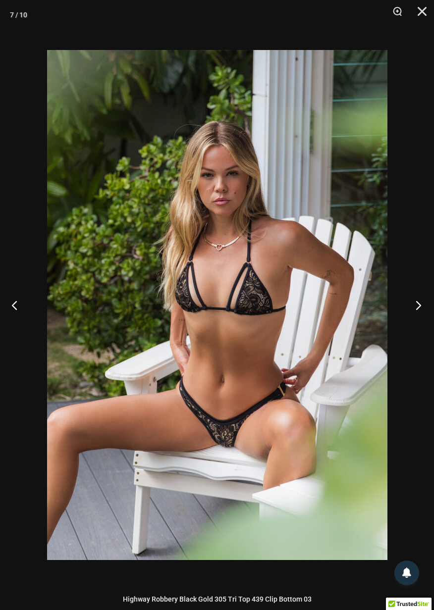
click at [421, 307] on button "Next" at bounding box center [415, 305] width 37 height 50
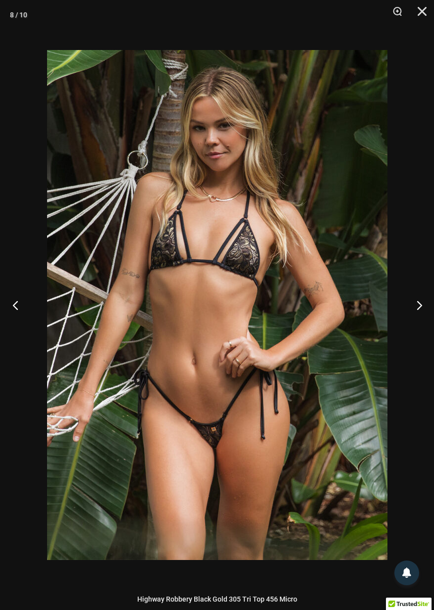
click at [24, 308] on button "Previous" at bounding box center [18, 305] width 37 height 50
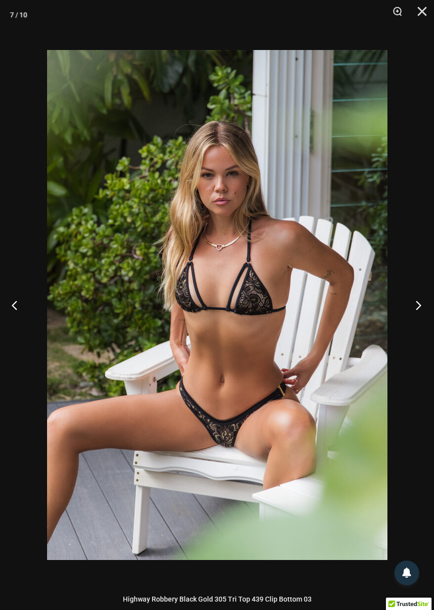
click at [426, 309] on button "Next" at bounding box center [415, 305] width 37 height 50
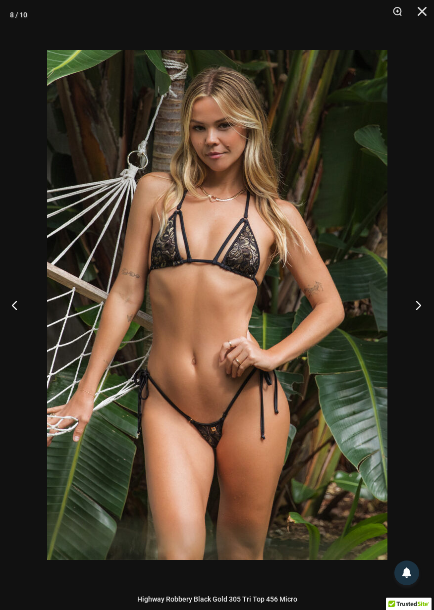
click at [422, 309] on button "Next" at bounding box center [415, 305] width 37 height 50
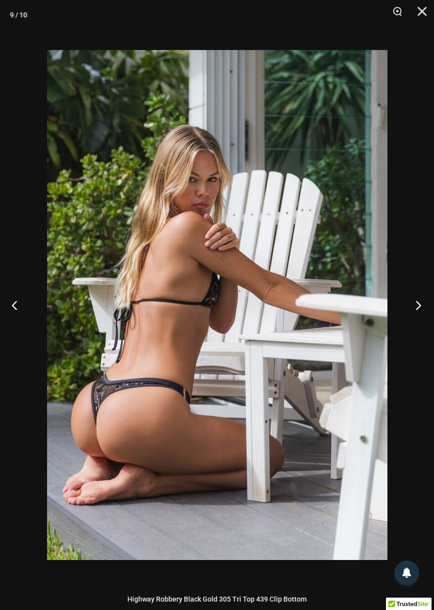
click at [419, 307] on button "Next" at bounding box center [415, 305] width 37 height 50
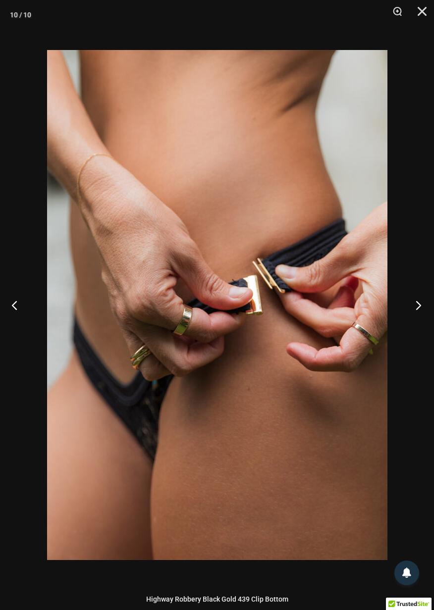
click at [423, 310] on button "Next" at bounding box center [415, 305] width 37 height 50
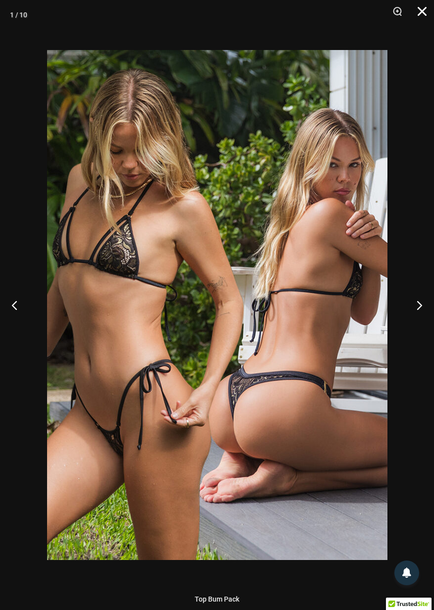
click at [424, 7] on button "Close" at bounding box center [418, 15] width 25 height 30
